Goal: Task Accomplishment & Management: Use online tool/utility

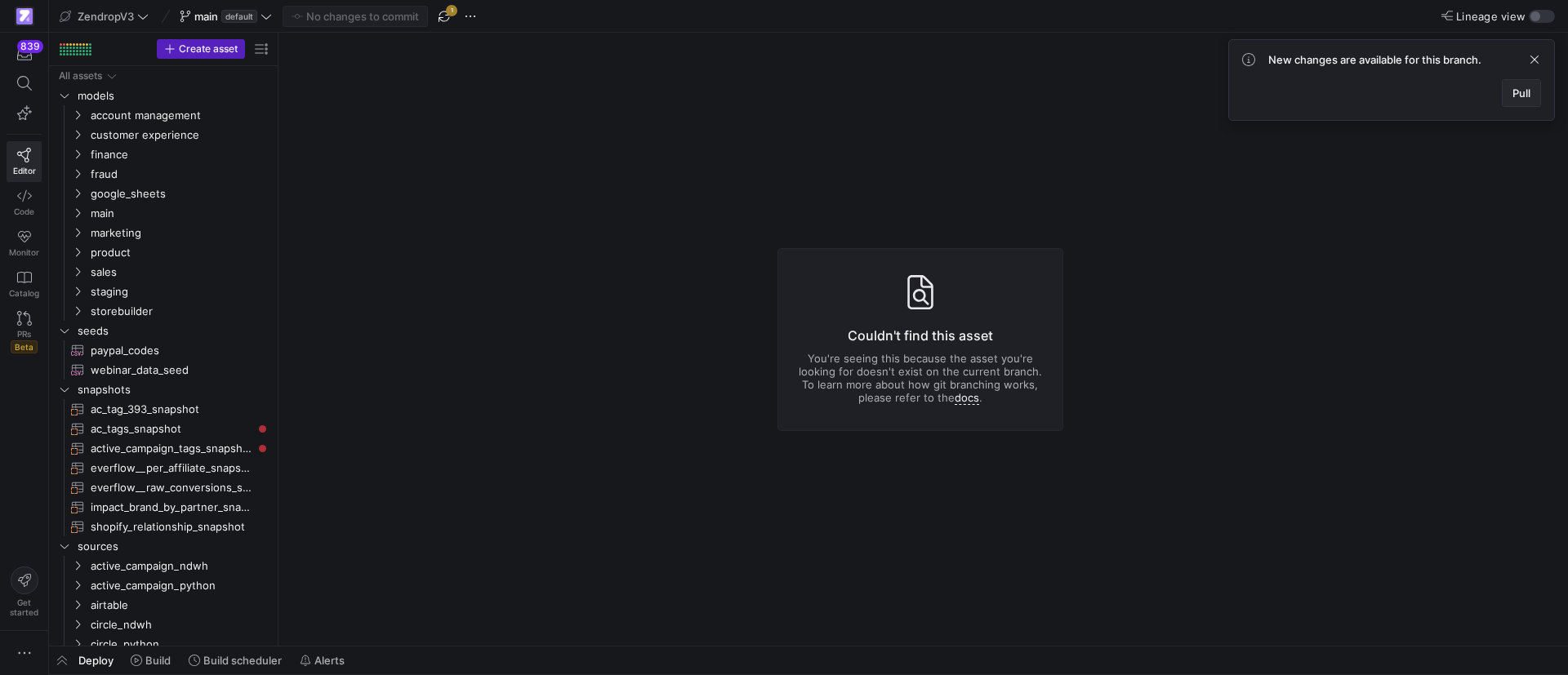
click at [1506, 93] on span at bounding box center [1520, 93] width 37 height 26
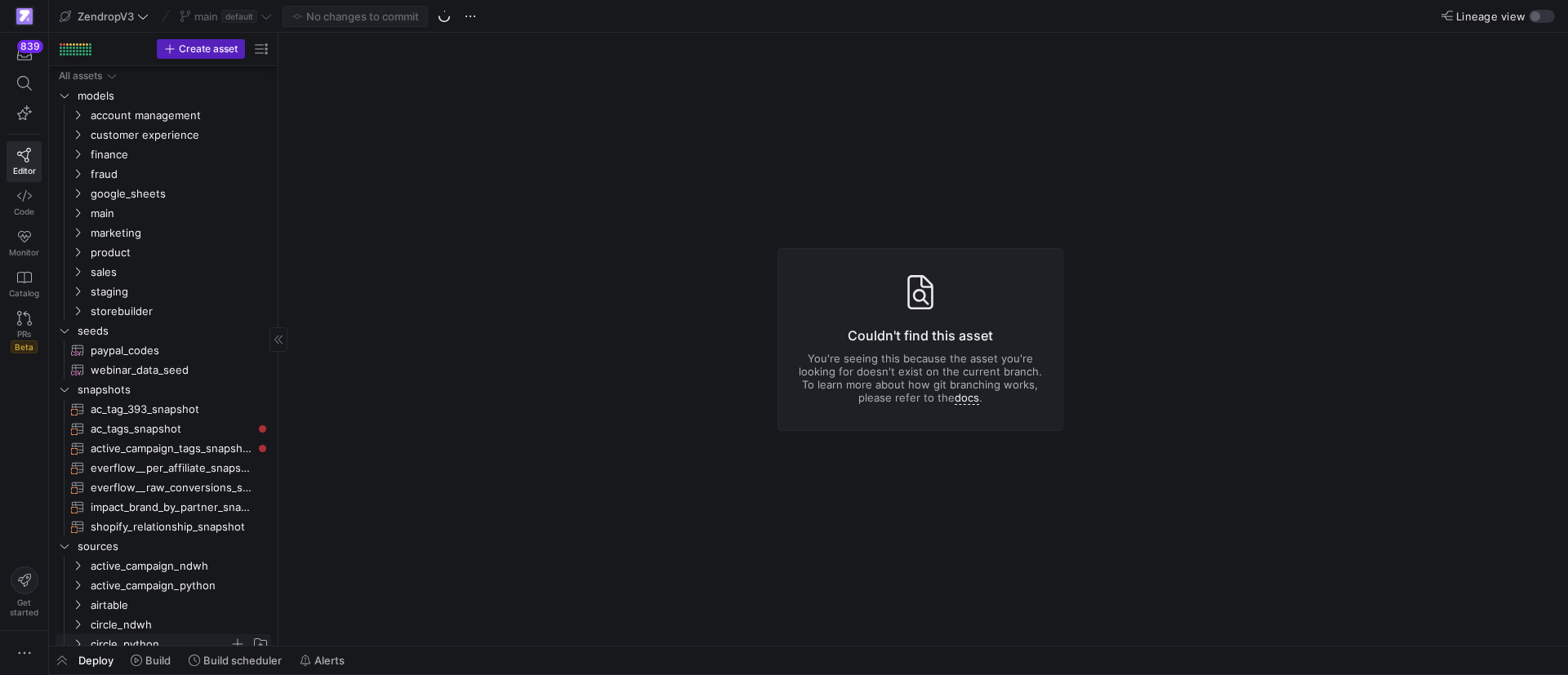
scroll to position [478, 0]
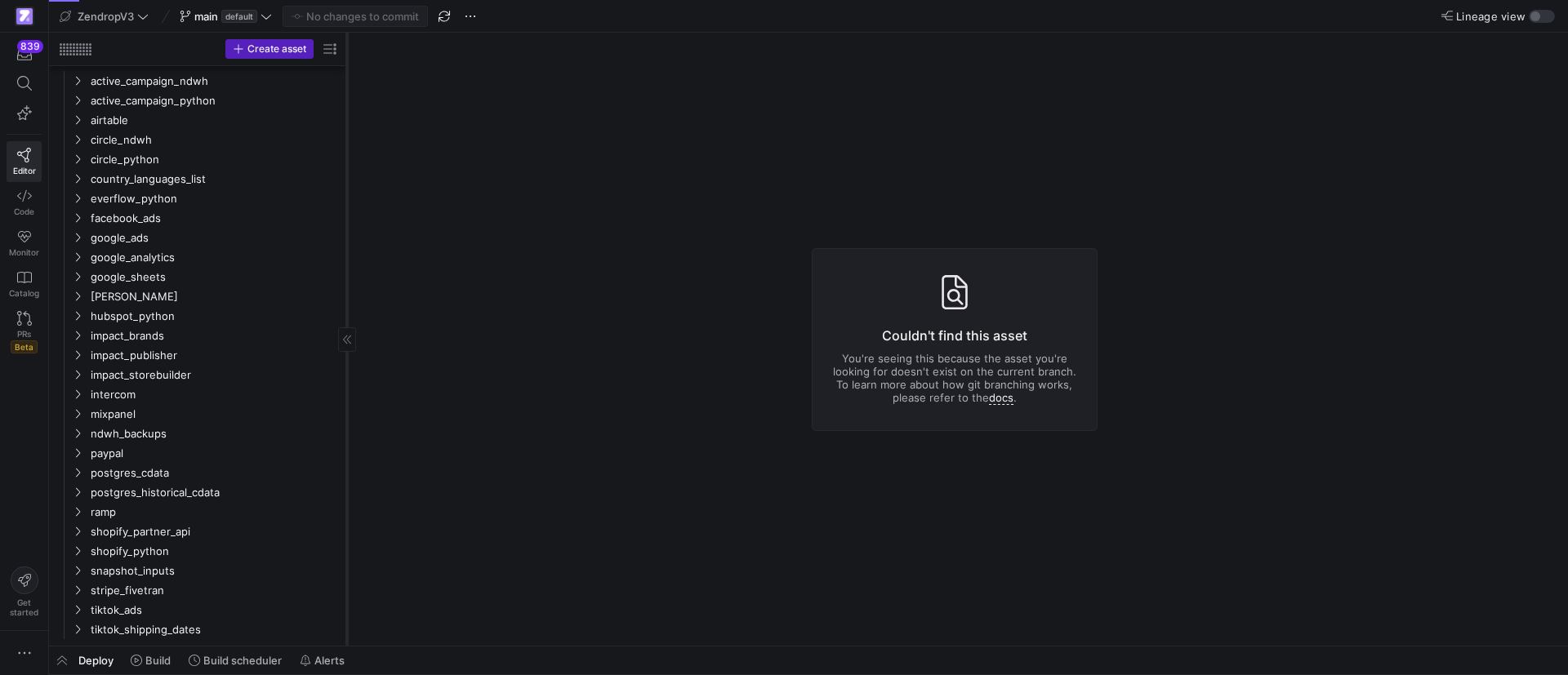
drag, startPoint x: 278, startPoint y: 296, endPoint x: 346, endPoint y: 295, distance: 68.0
click at [346, 295] on div at bounding box center [346, 339] width 1 height 613
click at [246, 664] on span "Build scheduler" at bounding box center [242, 660] width 78 height 13
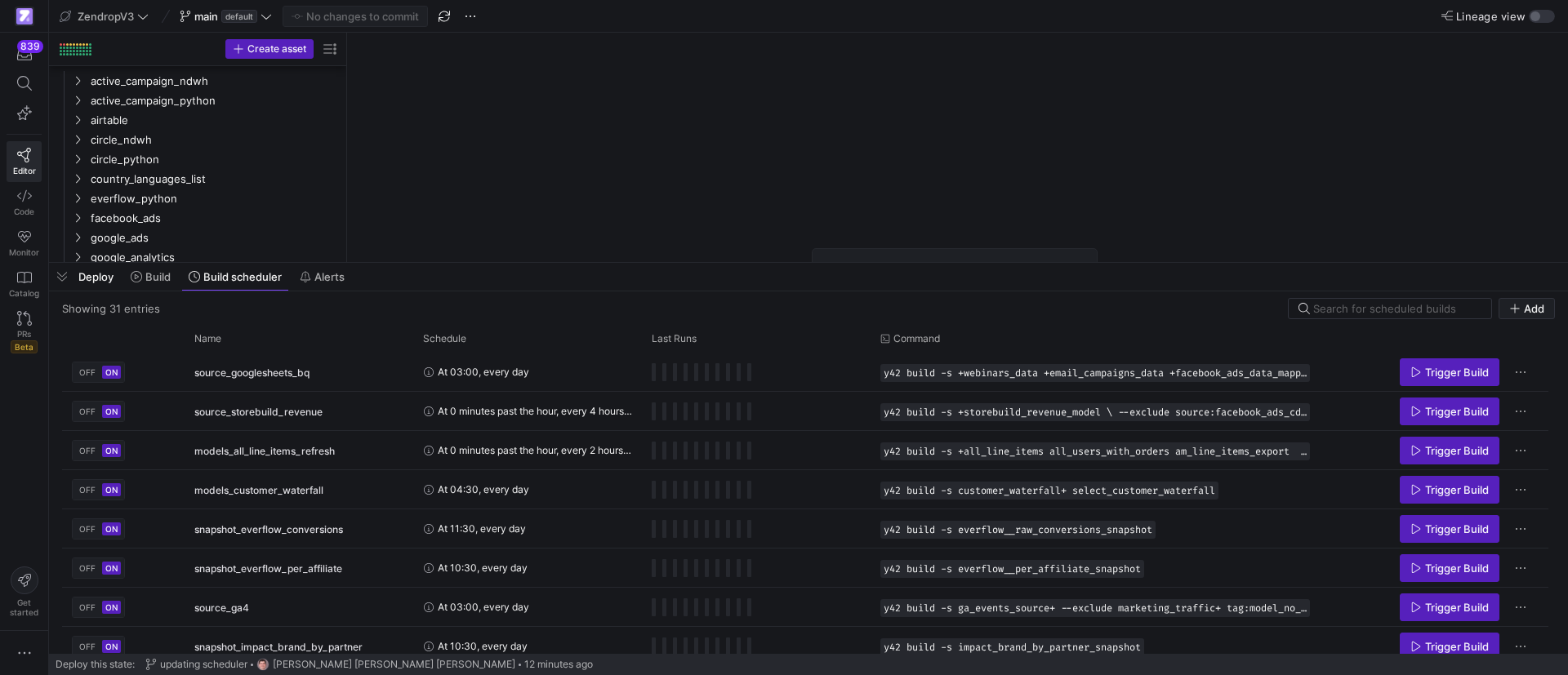
drag, startPoint x: 409, startPoint y: 374, endPoint x: 418, endPoint y: 259, distance: 115.4
click at [418, 259] on div at bounding box center [808, 263] width 1519 height 7
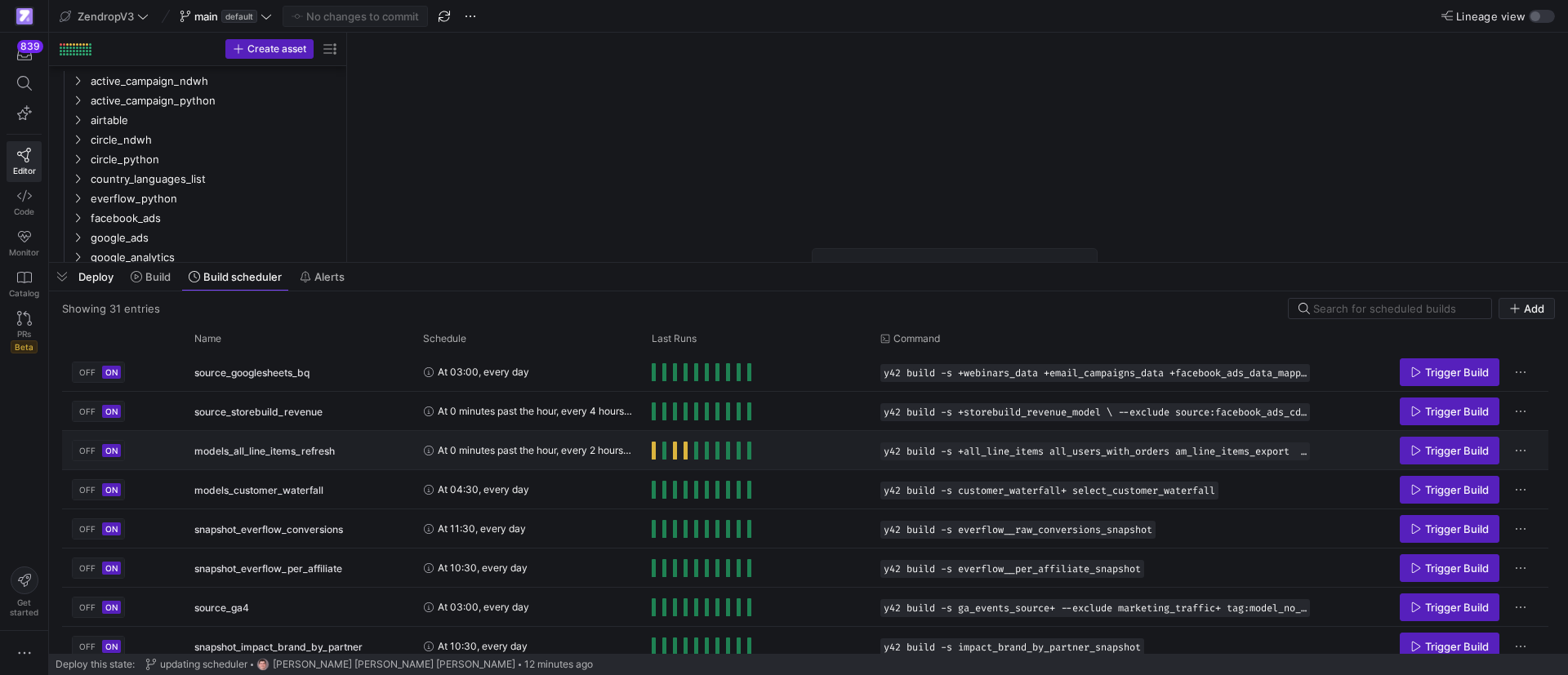
scroll to position [43, 0]
click at [89, 448] on span "OFF" at bounding box center [87, 450] width 16 height 10
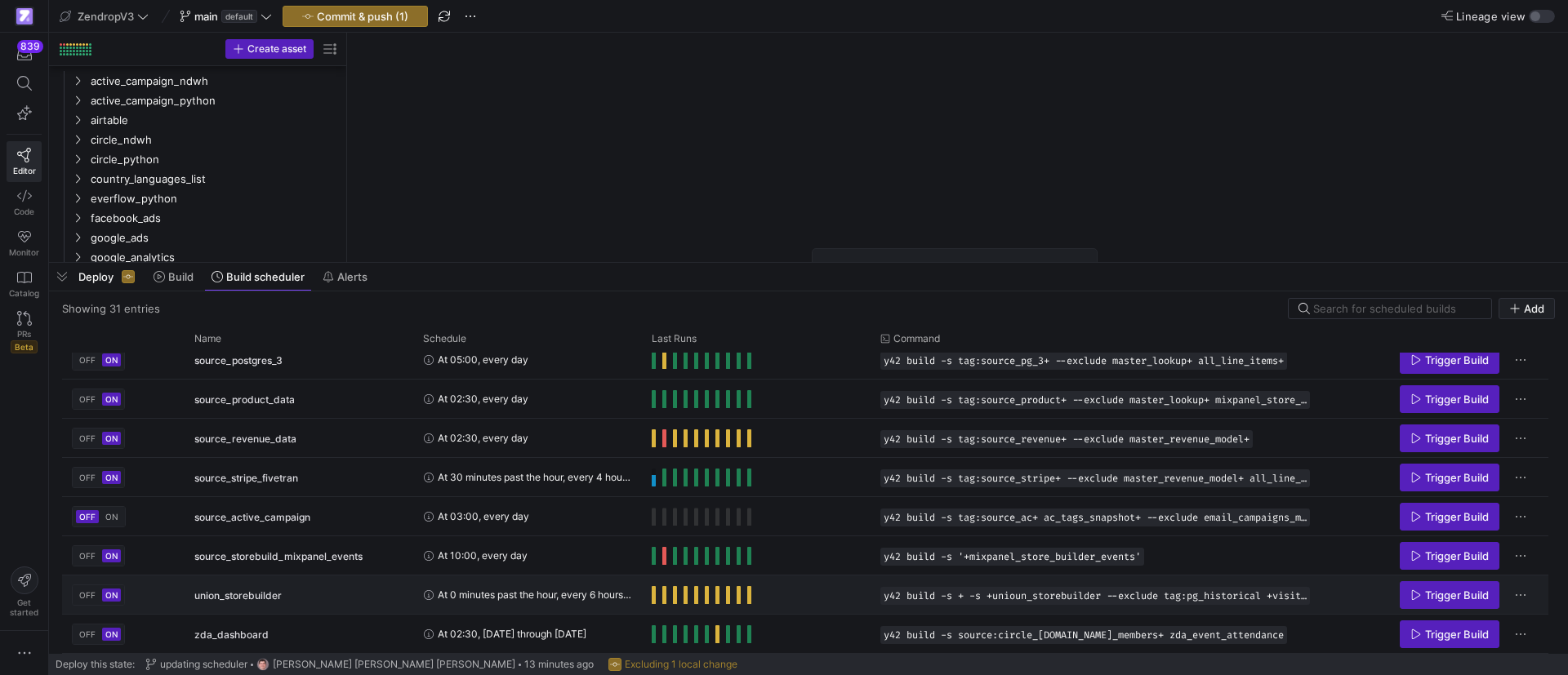
click at [87, 590] on span "OFF" at bounding box center [87, 594] width 16 height 10
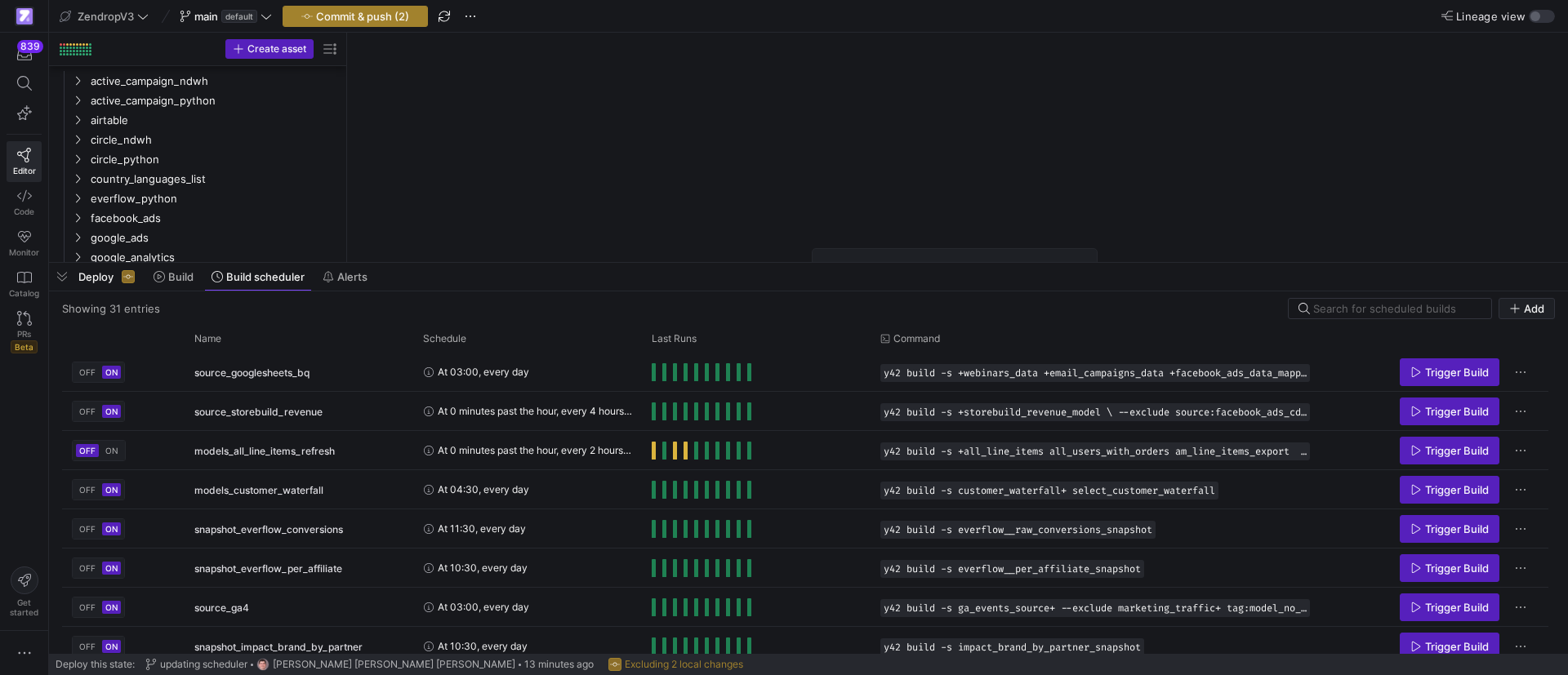
click at [356, 13] on span "Commit & push (2)" at bounding box center [362, 16] width 93 height 13
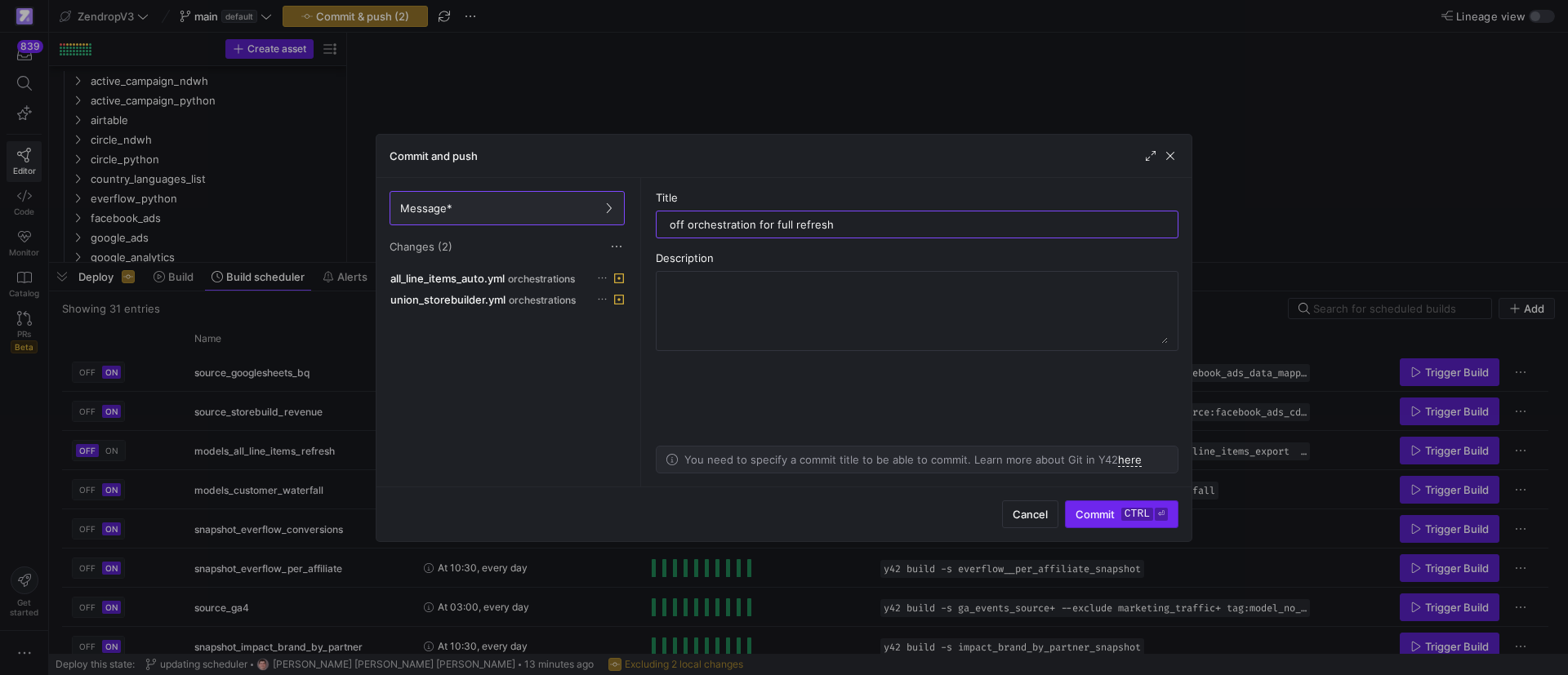
type input "off orchestration for full refresh"
click at [1130, 518] on kbd "ctrl" at bounding box center [1137, 514] width 32 height 13
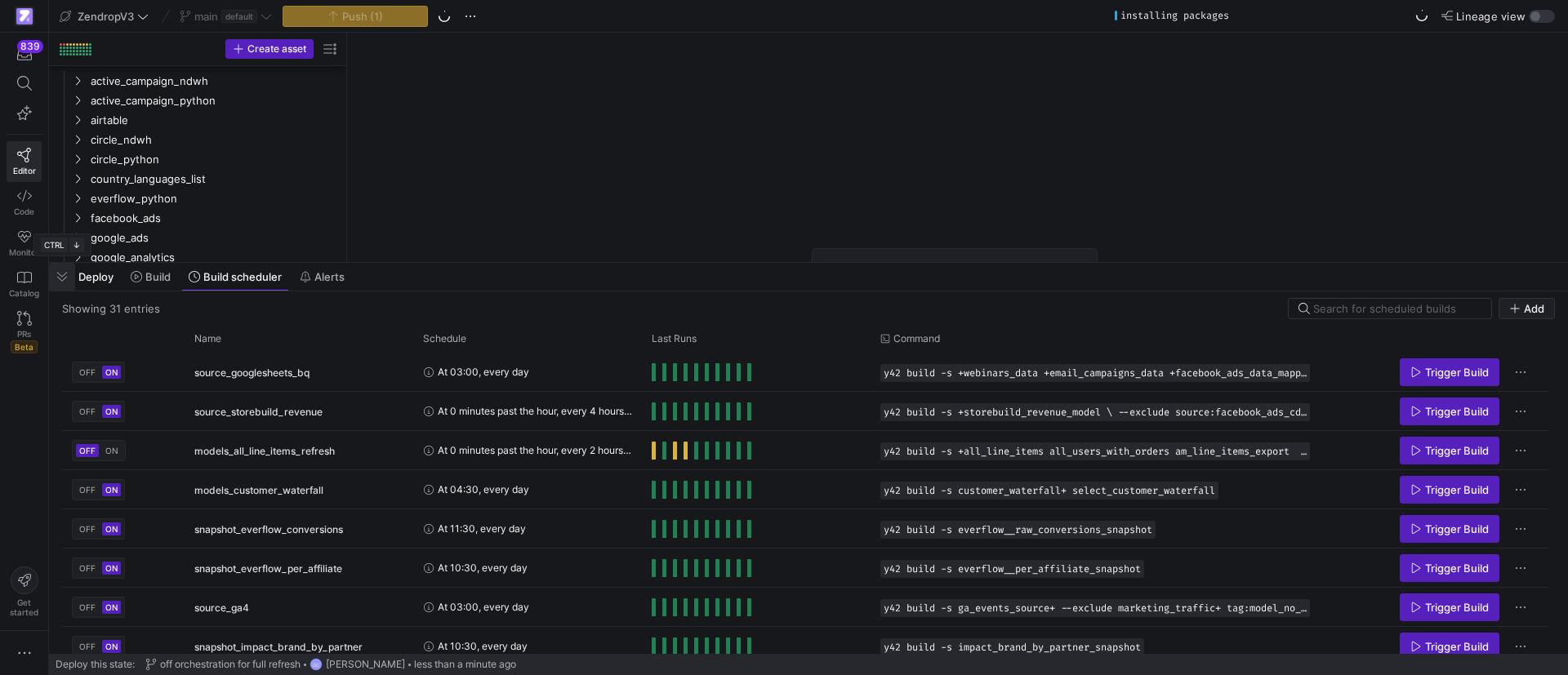
click at [63, 272] on span "button" at bounding box center [62, 277] width 26 height 28
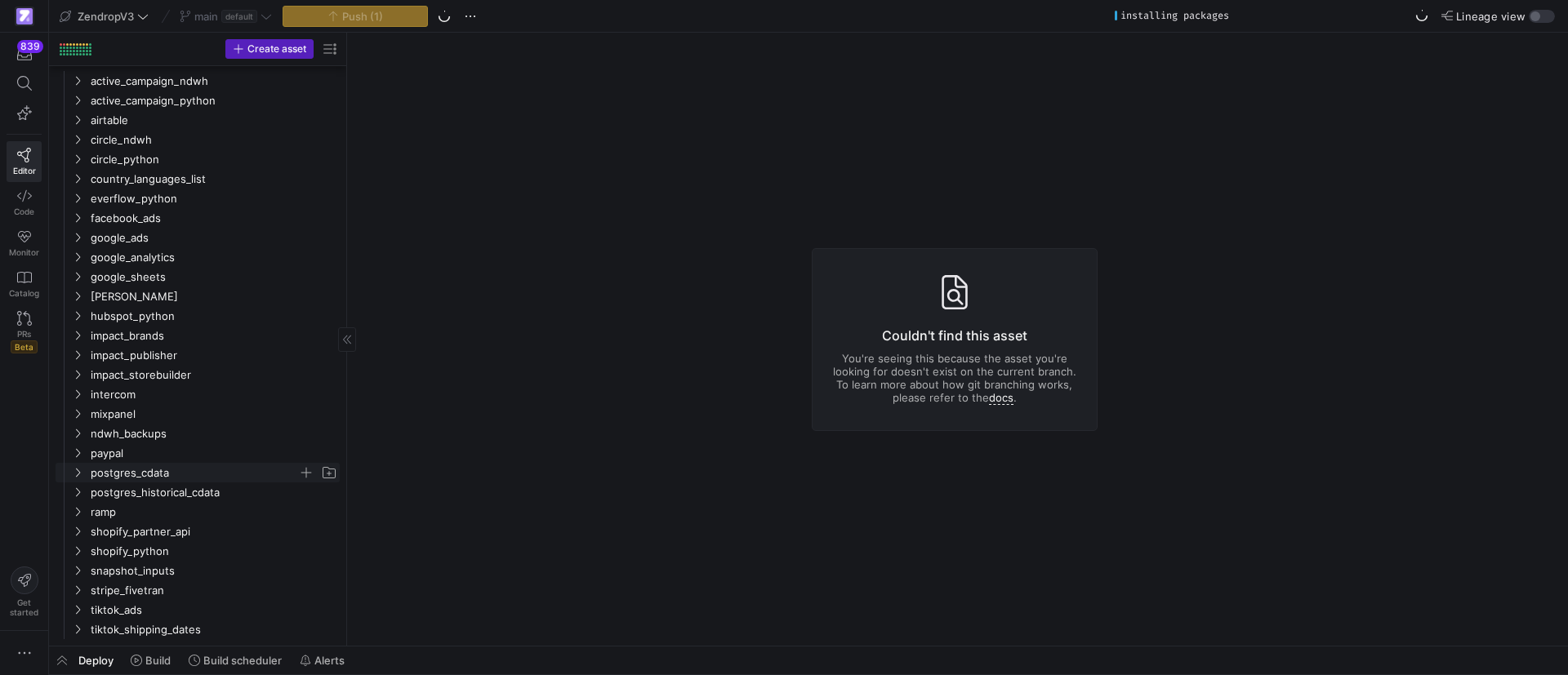
click at [76, 471] on icon "Press SPACE to select this row." at bounding box center [77, 472] width 11 height 10
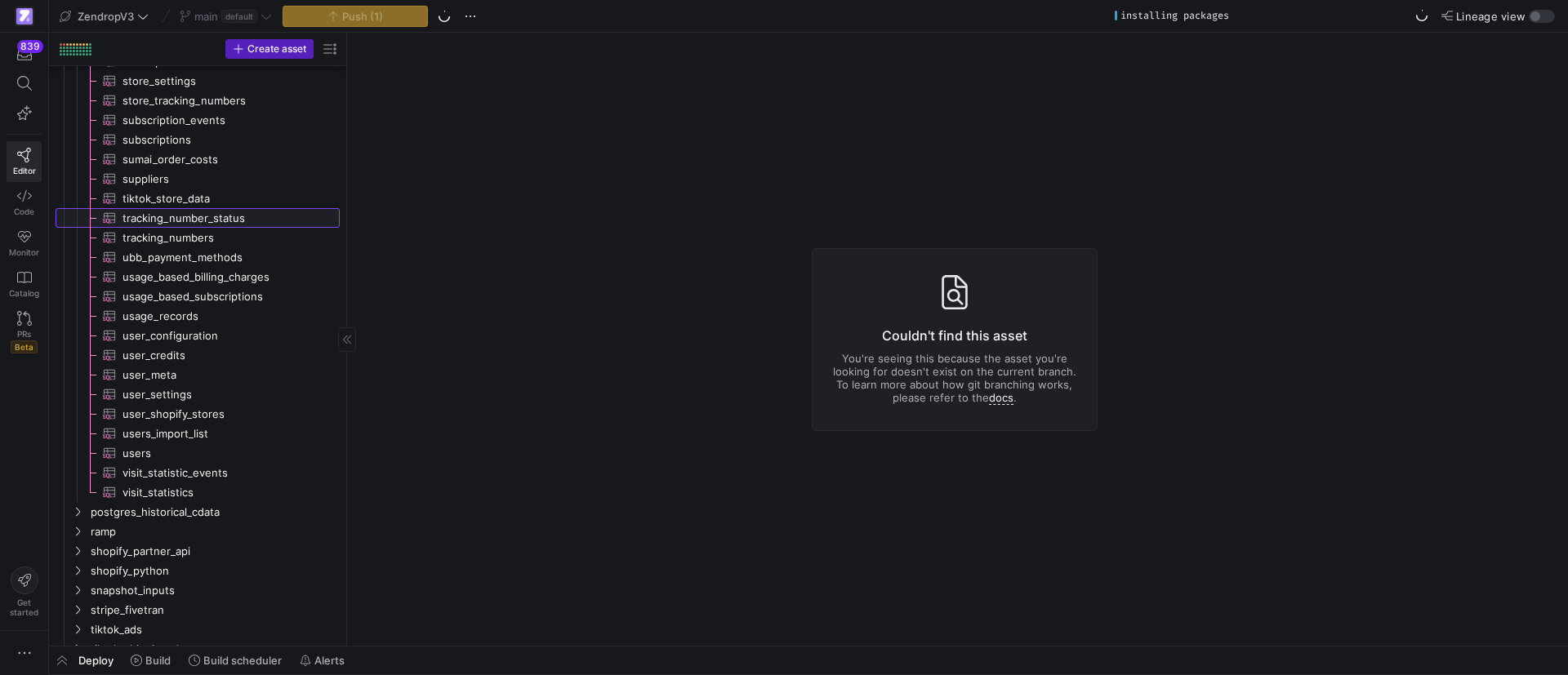
click at [207, 217] on span "tracking_number_status​​​​​​​​​" at bounding box center [221, 219] width 199 height 19
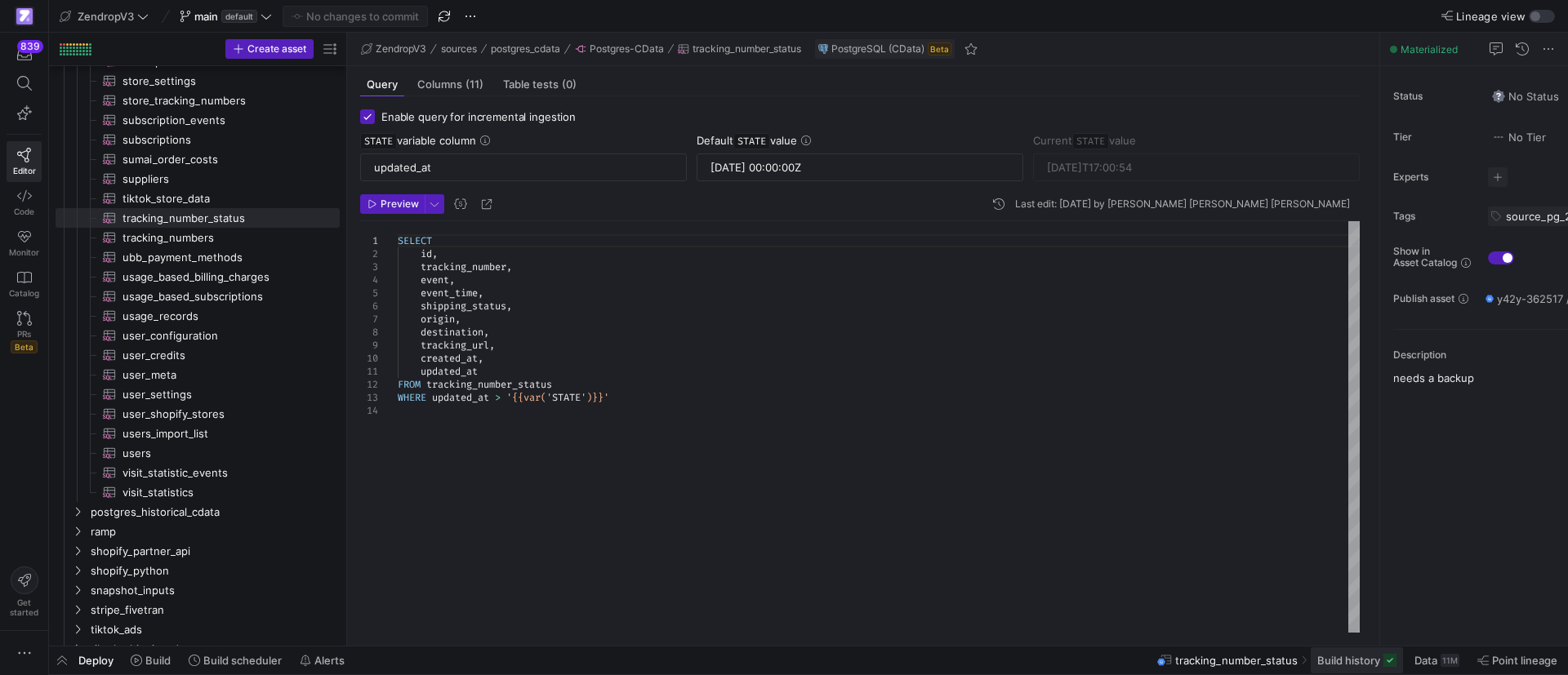
click at [1342, 665] on span "Build history" at bounding box center [1348, 660] width 62 height 13
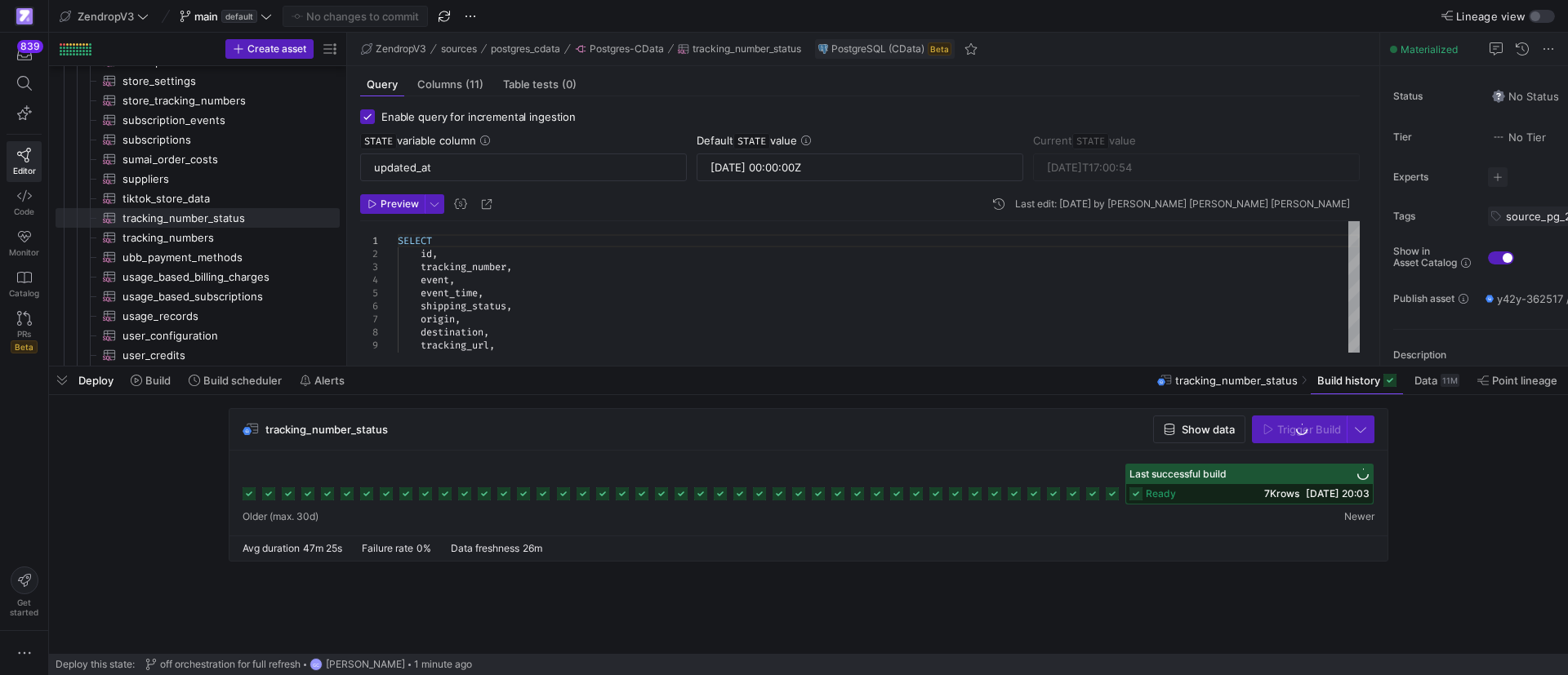
drag, startPoint x: 733, startPoint y: 379, endPoint x: 754, endPoint y: 368, distance: 23.7
click at [754, 368] on div at bounding box center [808, 367] width 1519 height 7
click at [1368, 429] on span "button" at bounding box center [1361, 429] width 26 height 26
click at [1299, 478] on span "Full Refresh Build" at bounding box center [1312, 483] width 103 height 13
click at [1361, 434] on span "button" at bounding box center [1361, 429] width 26 height 26
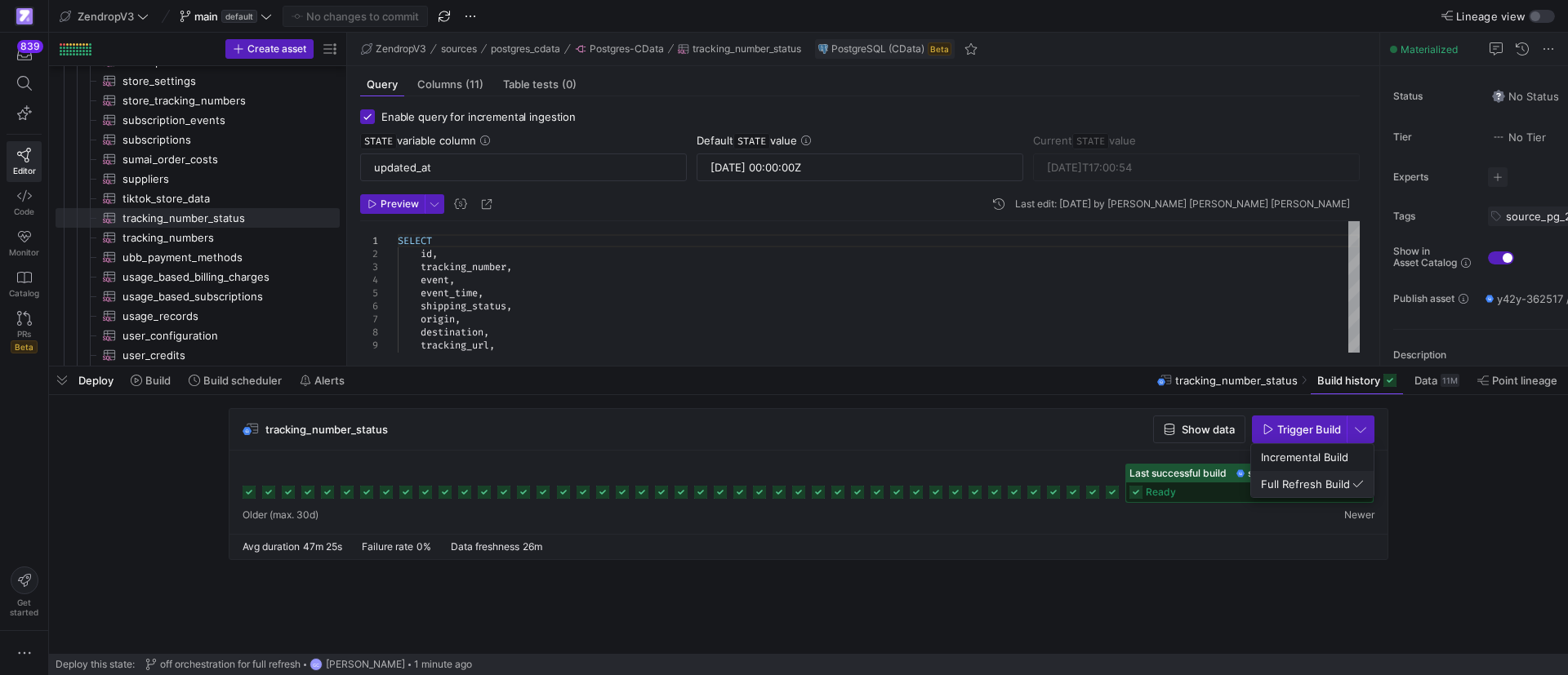
click at [1289, 482] on span "Full Refresh Build" at bounding box center [1312, 483] width 103 height 13
click at [1374, 436] on div "tracking_number_status Show data Trigger Build" at bounding box center [808, 429] width 1158 height 42
click at [1366, 436] on span "button" at bounding box center [1361, 429] width 26 height 26
click at [1313, 483] on span "Full Refresh Build" at bounding box center [1312, 483] width 103 height 13
click at [1306, 429] on span "Trigger Build" at bounding box center [1309, 429] width 63 height 13
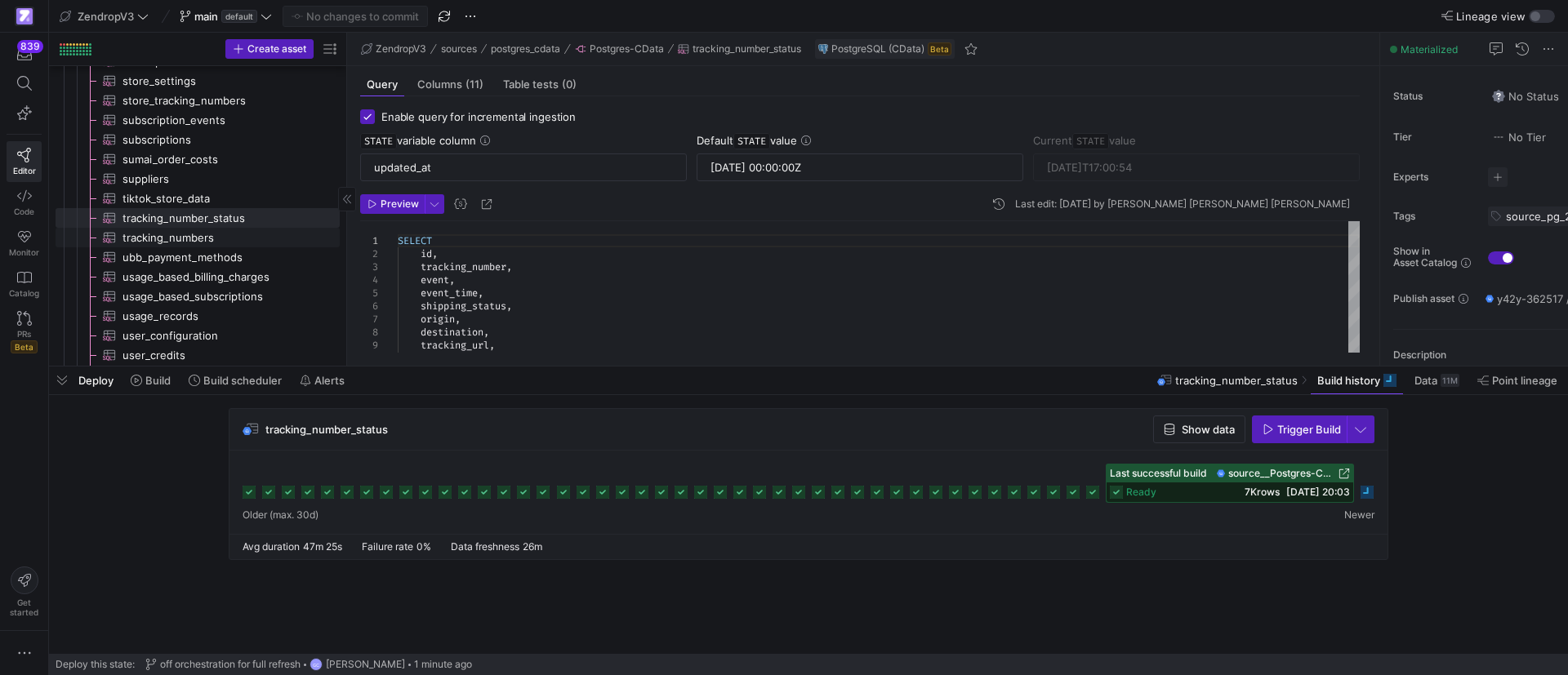
click at [194, 232] on span "tracking_numbers​​​​​​​​​" at bounding box center [221, 238] width 199 height 19
type textarea "SELECT id, tracking_number, last_status, next_check_at, is_active, created_at, …"
type input "[DATE]T08:40:25"
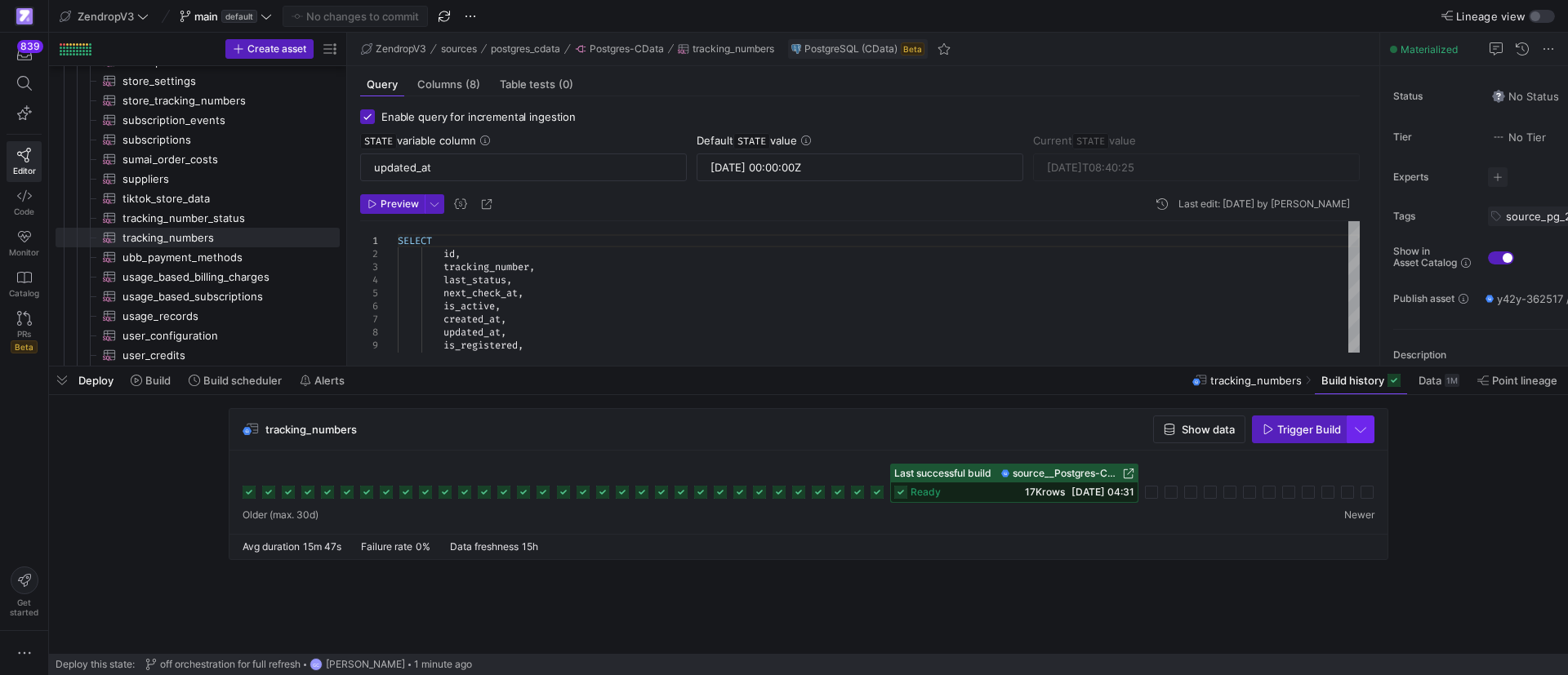
click at [1361, 436] on span "button" at bounding box center [1361, 429] width 26 height 26
click at [1293, 481] on span "Full Refresh Build" at bounding box center [1312, 483] width 103 height 13
click at [1360, 433] on span "button" at bounding box center [1361, 429] width 26 height 26
click at [1293, 481] on span "Full Refresh Build" at bounding box center [1312, 483] width 103 height 13
click at [1290, 429] on span "Trigger Build" at bounding box center [1309, 429] width 63 height 13
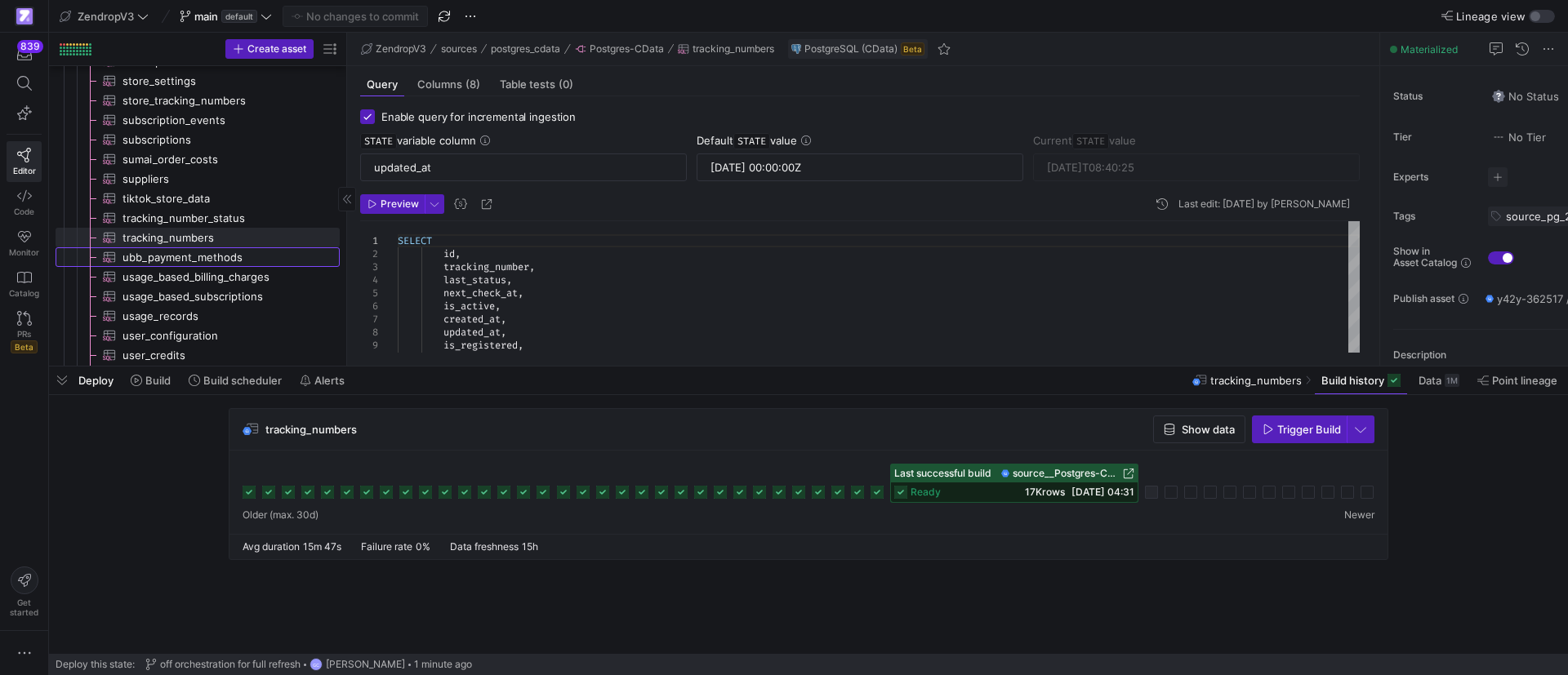
click at [219, 260] on span "ubb_payment_methods​​​​​​​​​" at bounding box center [221, 258] width 199 height 19
type input "[DATE] 00:00:00Z"
type textarea "SELECT id, user_id, store_id, consent_monthly_amount, shopify_subscription_id, …"
type input "[DATE]T12:04:48"
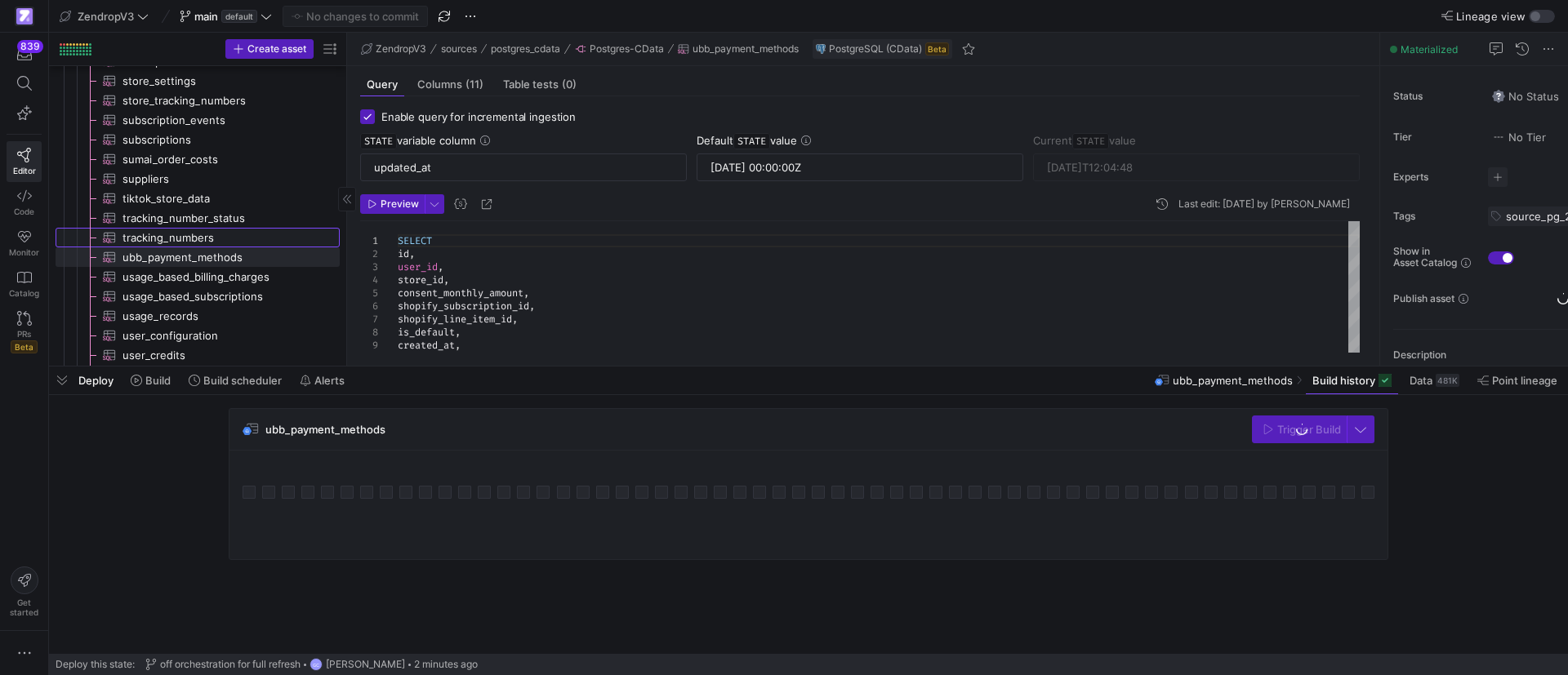
click at [213, 232] on span "tracking_numbers​​​​​​​​​" at bounding box center [221, 238] width 199 height 19
type input "[DATE] 00:00:00Z"
type textarea "SELECT id, tracking_number, last_status, next_check_at, is_active, created_at, …"
type input "[DATE]T08:40:25"
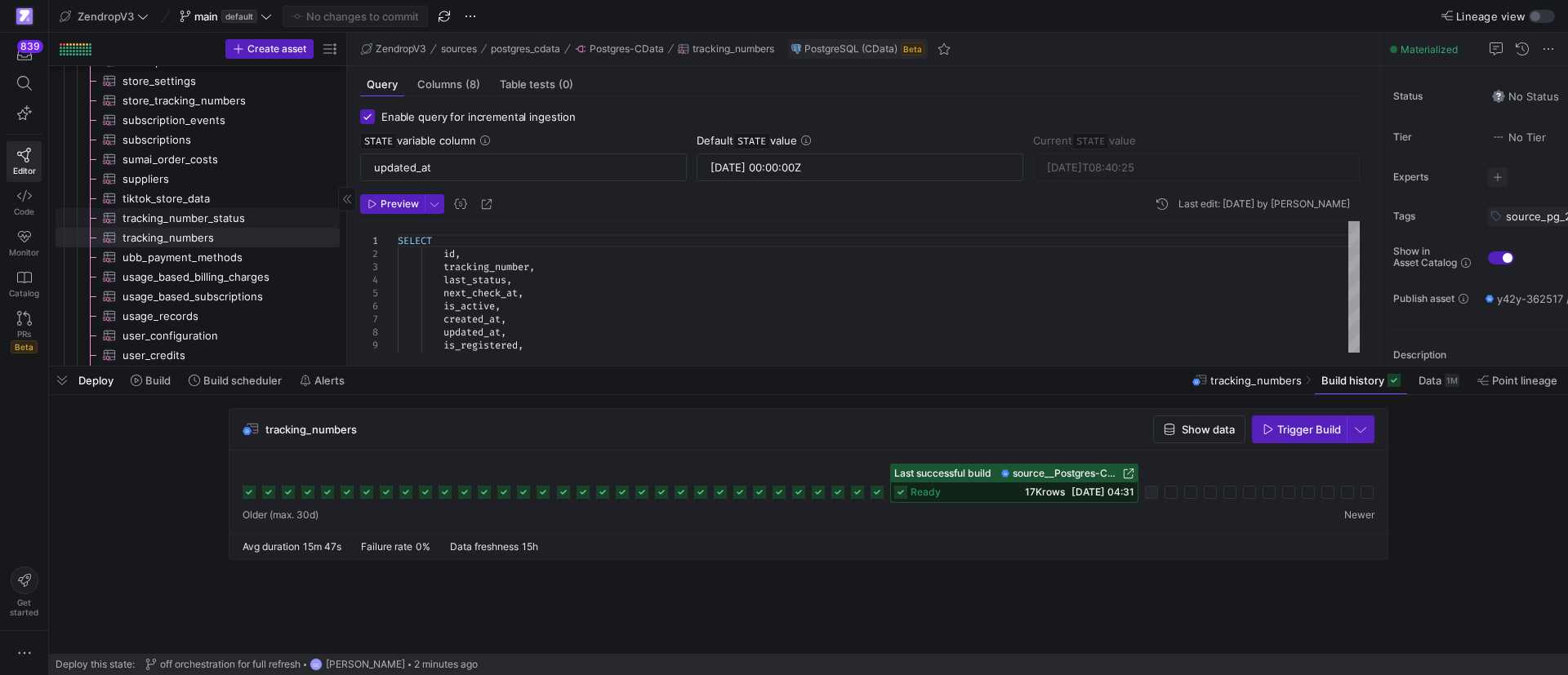
click at [184, 213] on span "tracking_number_status​​​​​​​​​" at bounding box center [221, 219] width 199 height 19
type textarea "SELECT id, tracking_number, event, event_time, shipping_status, origin, destina…"
type input "[DATE]T17:00:54"
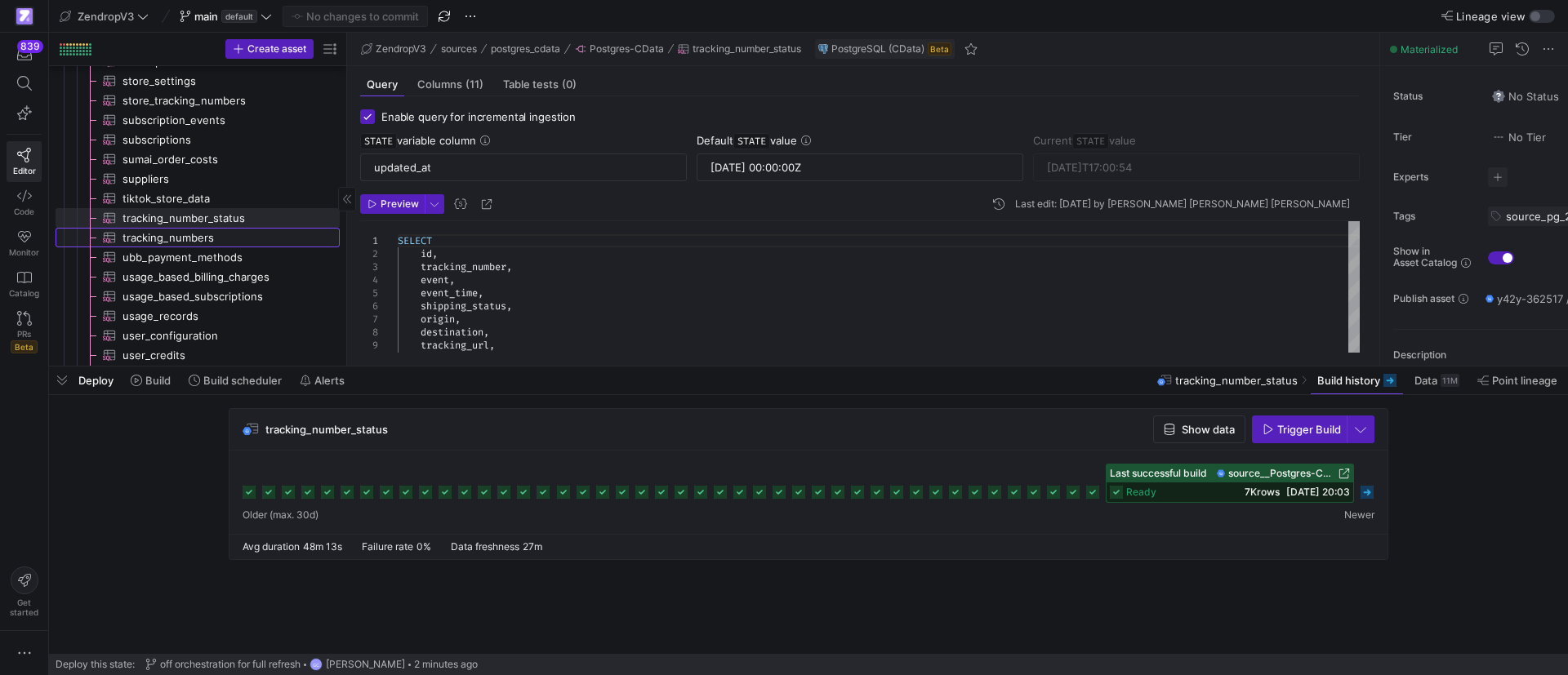
click at [200, 239] on span "tracking_numbers​​​​​​​​​" at bounding box center [221, 238] width 199 height 19
type textarea "SELECT id, tracking_number, last_status, next_check_at, is_active, created_at, …"
type input "[DATE]T08:40:25"
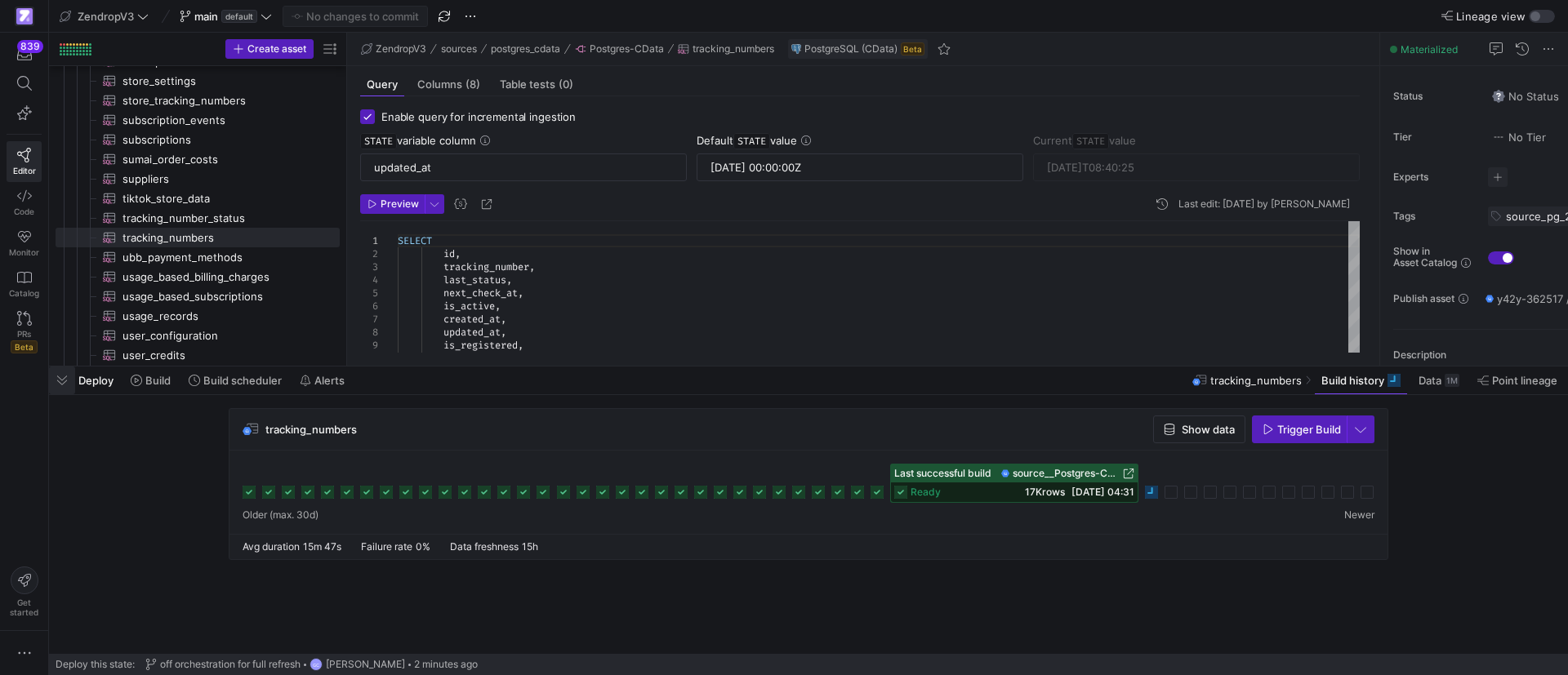
click at [59, 373] on span "button" at bounding box center [62, 380] width 26 height 28
